Goal: Communication & Community: Answer question/provide support

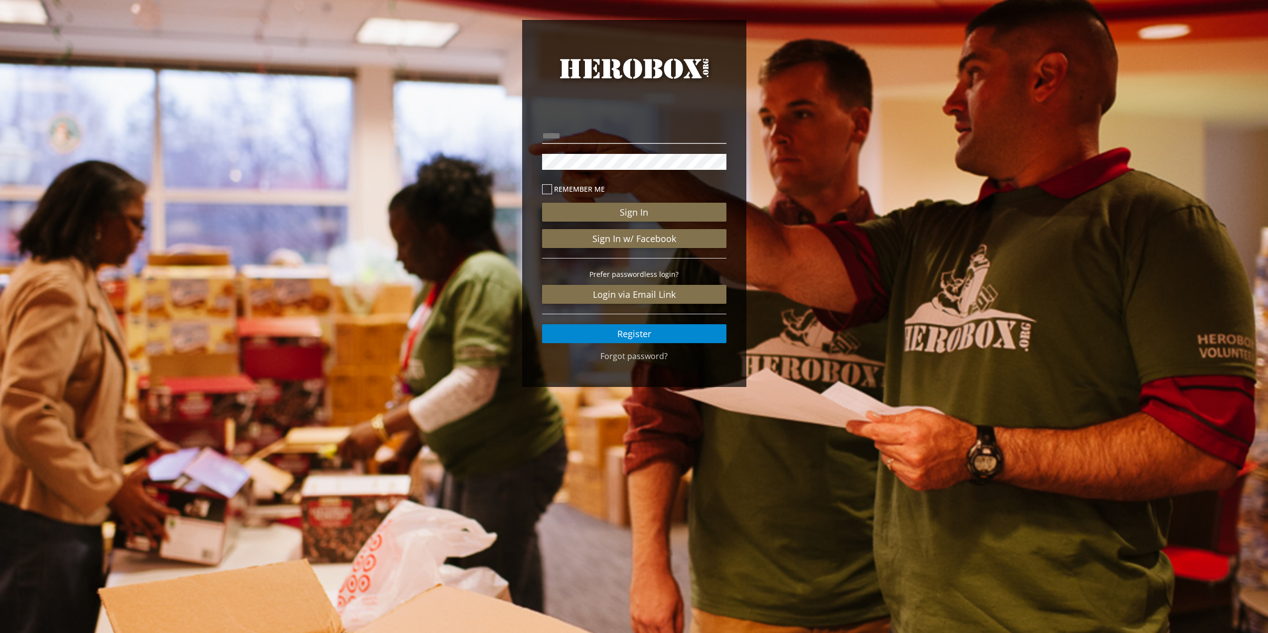
click at [591, 145] on p at bounding box center [634, 136] width 184 height 21
click at [591, 135] on input "email" at bounding box center [634, 136] width 184 height 16
type input "**********"
click at [542, 203] on button "Sign In" at bounding box center [634, 212] width 184 height 19
click at [477, 134] on div "**********" at bounding box center [634, 206] width 1268 height 412
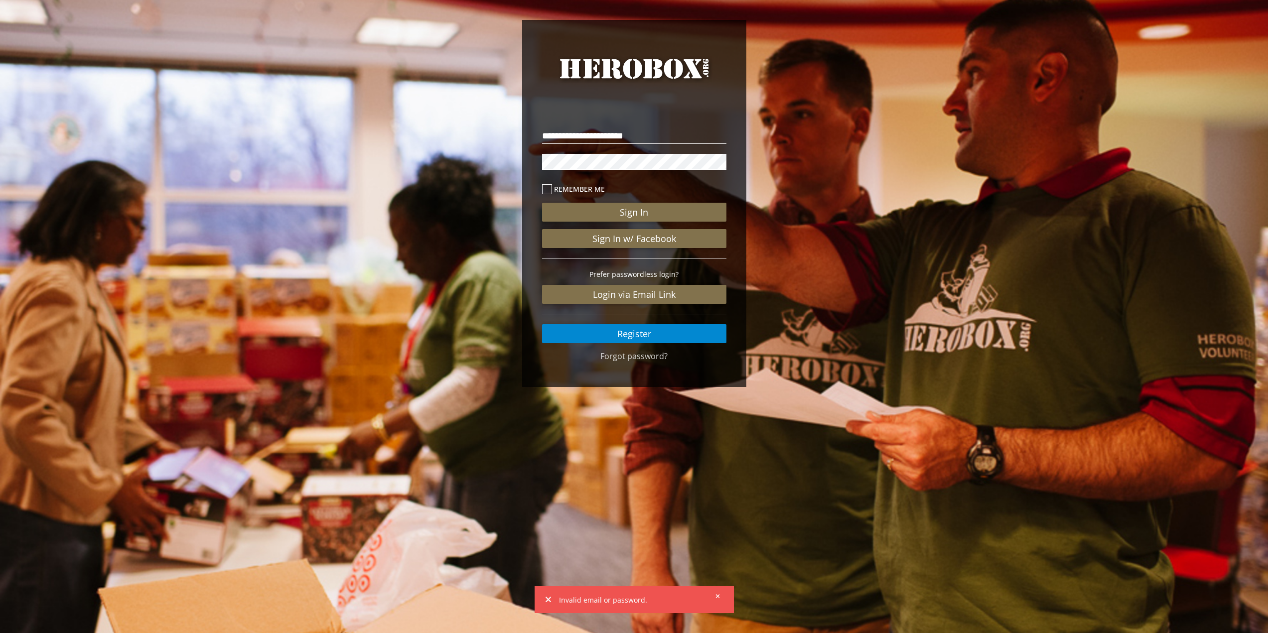
click at [542, 203] on button "Sign In" at bounding box center [634, 212] width 184 height 19
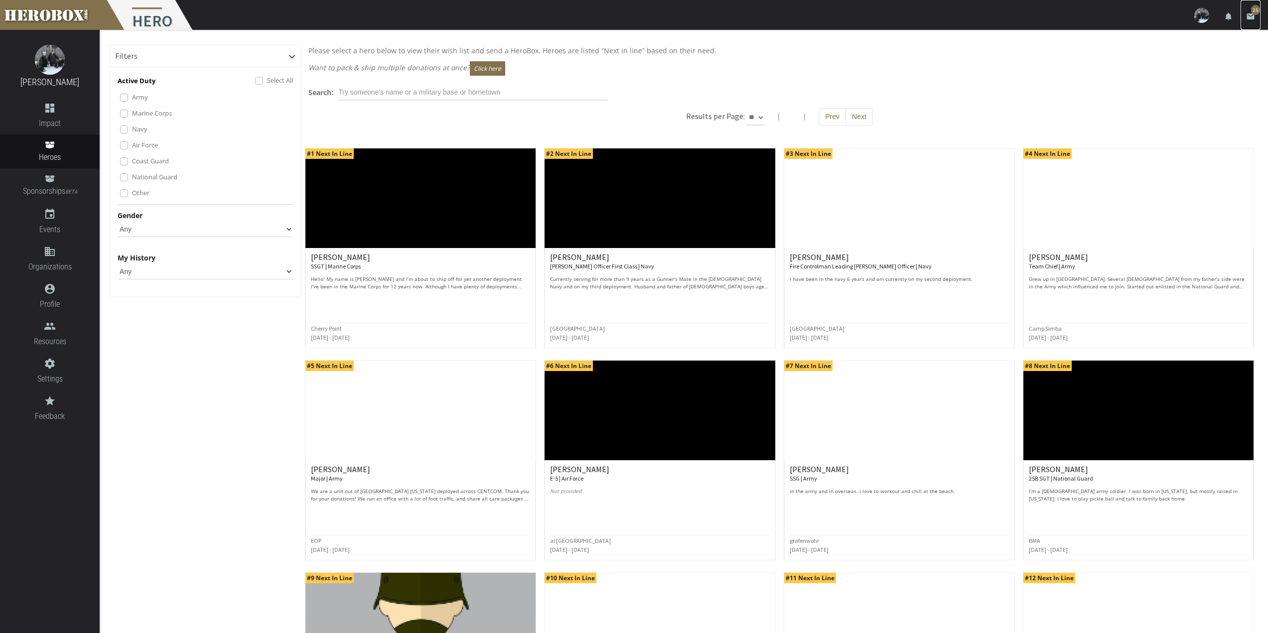
click at [1248, 18] on icon "email" at bounding box center [1250, 16] width 9 height 9
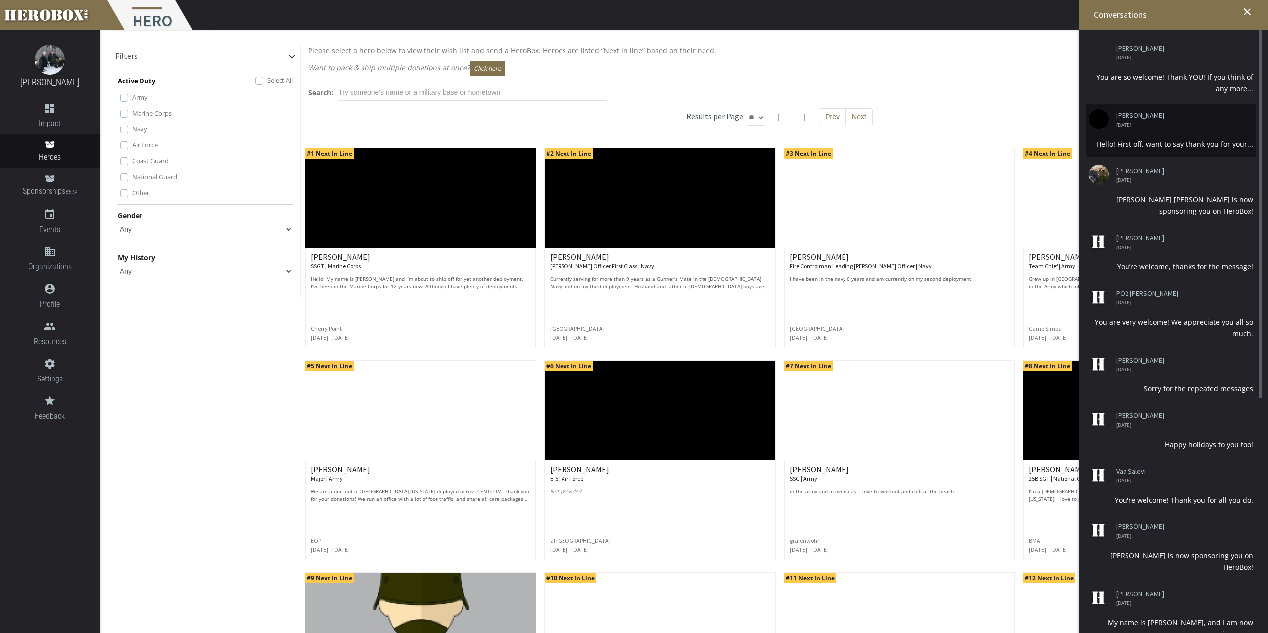
click at [1183, 122] on span "[DATE]" at bounding box center [1181, 124] width 130 height 5
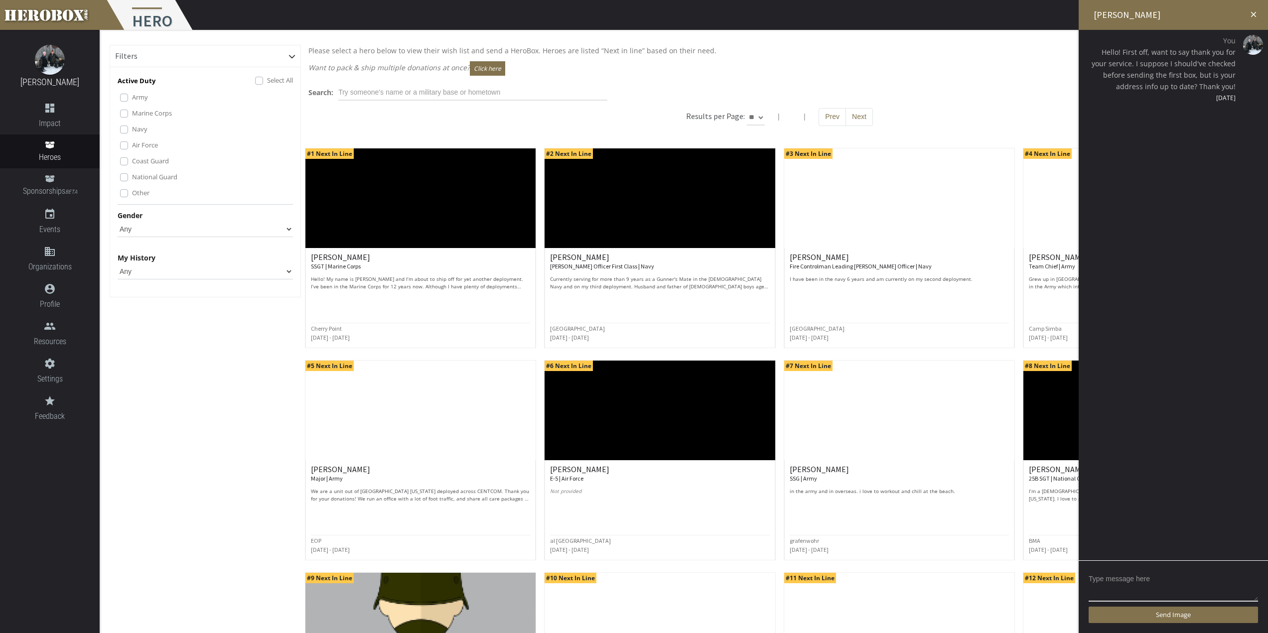
click at [1253, 17] on icon "close" at bounding box center [1253, 14] width 9 height 9
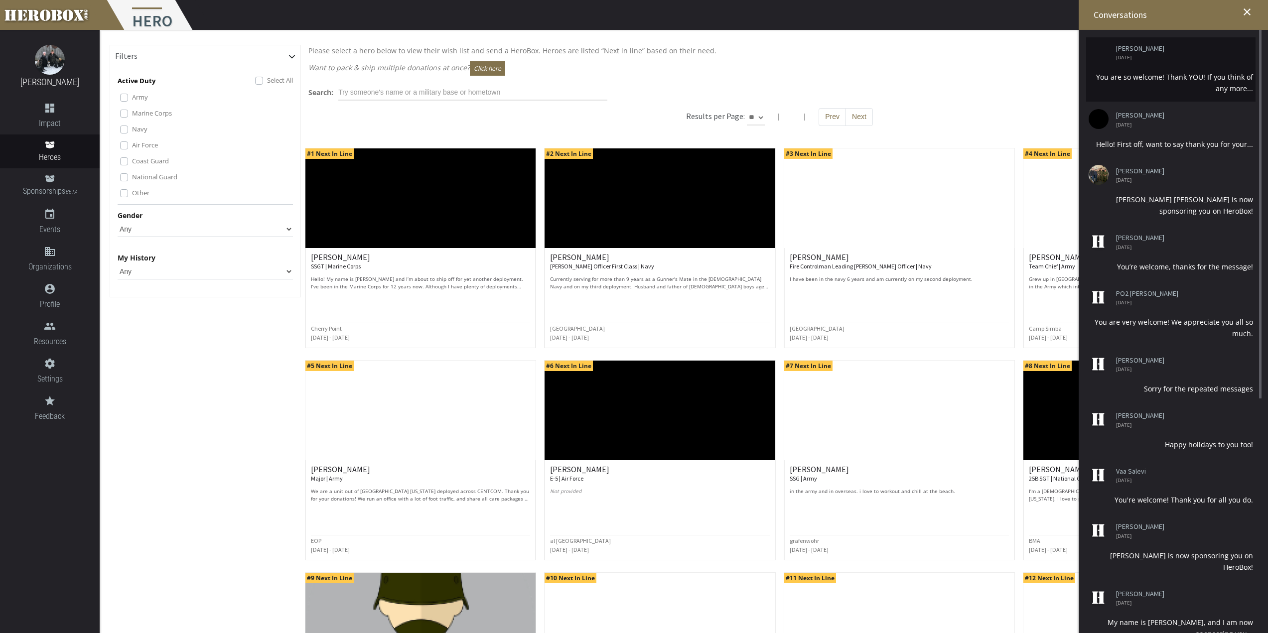
click at [1223, 79] on div "You are so welcome! Thank YOU! If you think of any more..." at bounding box center [1171, 82] width 164 height 23
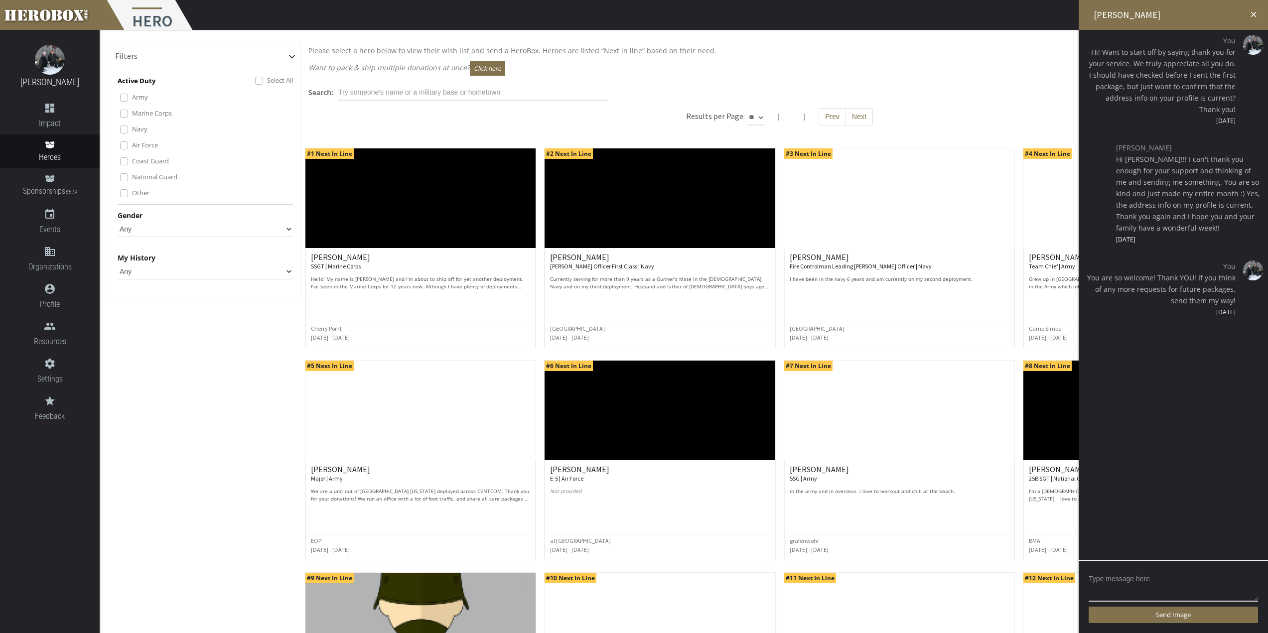
click at [1260, 13] on h2 "[PERSON_NAME]" at bounding box center [1173, 15] width 189 height 30
click at [1251, 16] on icon "close" at bounding box center [1253, 14] width 9 height 9
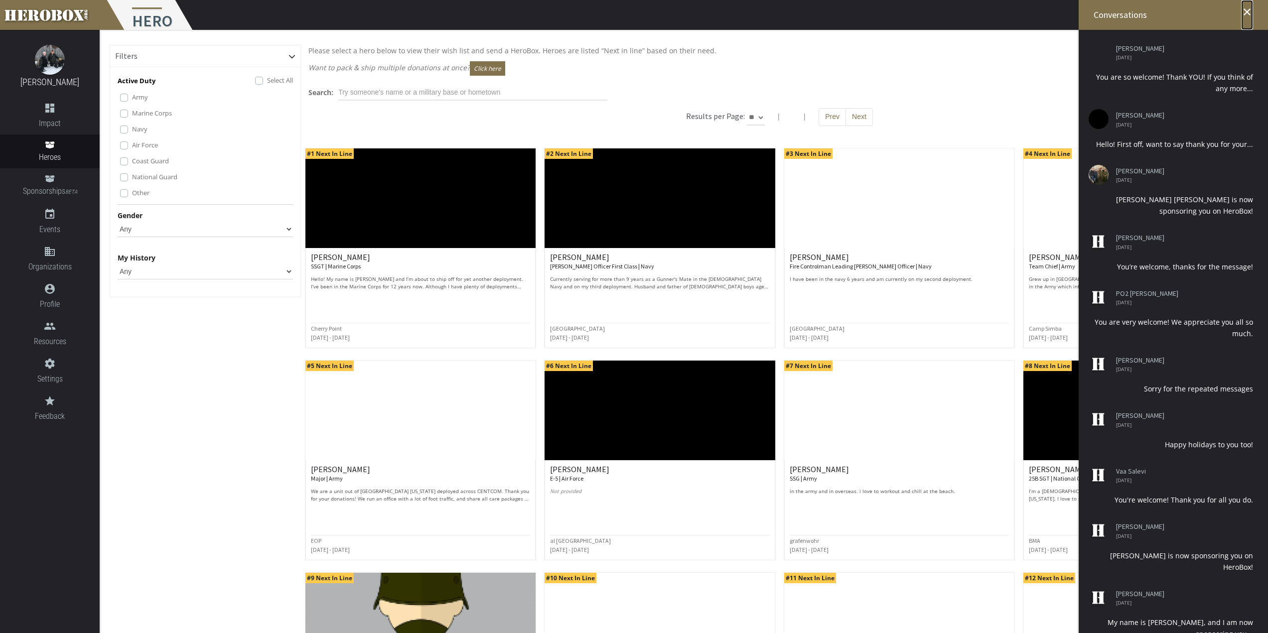
click at [1251, 16] on icon "close" at bounding box center [1247, 12] width 12 height 12
